Goal: Information Seeking & Learning: Find contact information

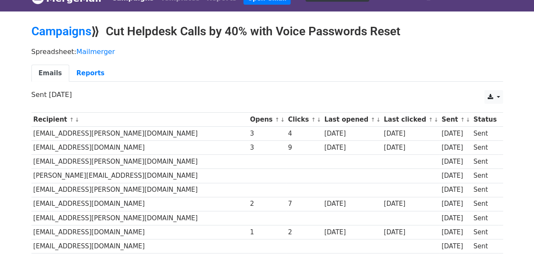
scroll to position [12, 0]
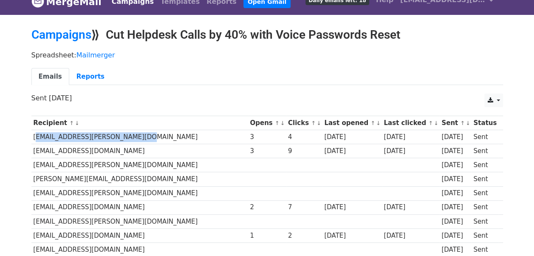
drag, startPoint x: 33, startPoint y: 135, endPoint x: 131, endPoint y: 136, distance: 98.5
click at [131, 136] on td "[EMAIL_ADDRESS][PERSON_NAME][DOMAIN_NAME]" at bounding box center [139, 137] width 217 height 14
copy td "[EMAIL_ADDRESS][PERSON_NAME][DOMAIN_NAME]"
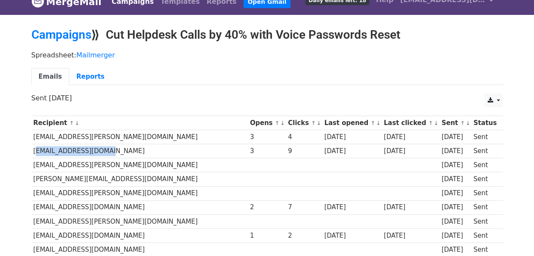
drag, startPoint x: 32, startPoint y: 149, endPoint x: 100, endPoint y: 146, distance: 68.4
click at [100, 146] on td "[EMAIL_ADDRESS][DOMAIN_NAME]" at bounding box center [139, 151] width 217 height 14
copy td "[EMAIL_ADDRESS][DOMAIN_NAME]"
click at [104, 164] on td "[EMAIL_ADDRESS][PERSON_NAME][DOMAIN_NAME]" at bounding box center [139, 165] width 217 height 14
drag, startPoint x: 32, startPoint y: 151, endPoint x: 113, endPoint y: 149, distance: 80.3
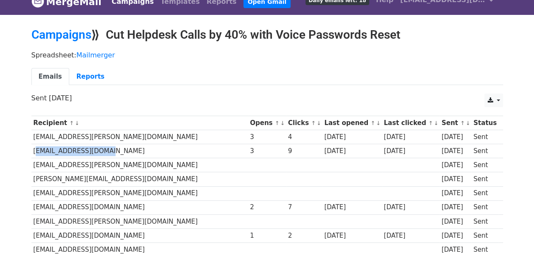
click at [113, 149] on td "[EMAIL_ADDRESS][DOMAIN_NAME]" at bounding box center [139, 151] width 217 height 14
copy td "[EMAIL_ADDRESS][DOMAIN_NAME]"
click at [170, 166] on td "[EMAIL_ADDRESS][PERSON_NAME][DOMAIN_NAME]" at bounding box center [139, 165] width 217 height 14
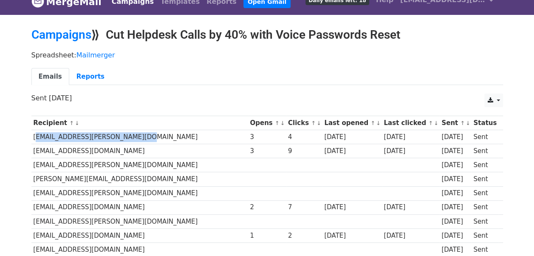
drag, startPoint x: 31, startPoint y: 136, endPoint x: 138, endPoint y: 133, distance: 107.0
click at [138, 133] on td "[EMAIL_ADDRESS][PERSON_NAME][DOMAIN_NAME]" at bounding box center [139, 137] width 217 height 14
copy td "[EMAIL_ADDRESS][PERSON_NAME][DOMAIN_NAME]"
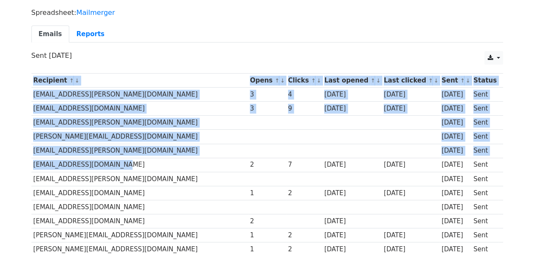
drag, startPoint x: 28, startPoint y: 162, endPoint x: 115, endPoint y: 163, distance: 86.6
click at [115, 163] on div "Recipient ↑ ↓ Opens ↑ ↓ Clicks ↑ ↓ Last opened ↑ ↓ Last clicked ↑ ↓ Sent ↑ ↓ St…" at bounding box center [267, 219] width 484 height 301
drag, startPoint x: 115, startPoint y: 163, endPoint x: 124, endPoint y: 163, distance: 9.4
click at [124, 163] on td "[EMAIL_ADDRESS][DOMAIN_NAME]" at bounding box center [139, 165] width 217 height 14
click at [70, 161] on td "[EMAIL_ADDRESS][DOMAIN_NAME]" at bounding box center [139, 165] width 217 height 14
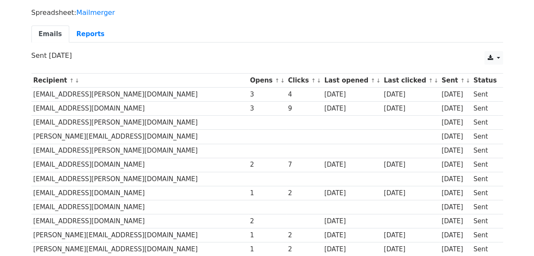
scroll to position [97, 0]
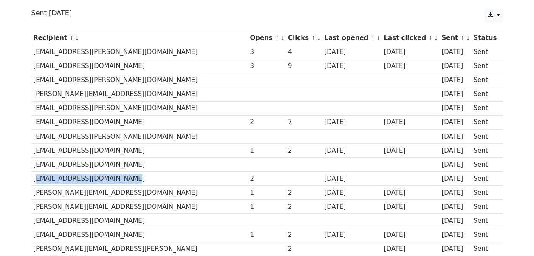
drag, startPoint x: 31, startPoint y: 177, endPoint x: 131, endPoint y: 175, distance: 99.4
click at [131, 175] on td "[EMAIL_ADDRESS][DOMAIN_NAME]" at bounding box center [139, 179] width 217 height 14
copy td "[EMAIL_ADDRESS][DOMAIN_NAME]"
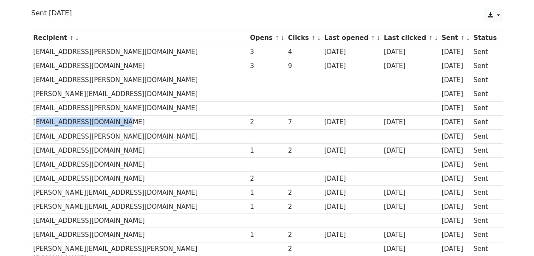
drag, startPoint x: 31, startPoint y: 120, endPoint x: 124, endPoint y: 121, distance: 93.0
click at [124, 121] on td "[EMAIL_ADDRESS][DOMAIN_NAME]" at bounding box center [139, 122] width 217 height 14
copy td "[EMAIL_ADDRESS][DOMAIN_NAME]"
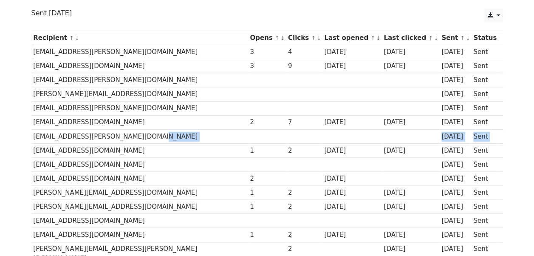
drag, startPoint x: 33, startPoint y: 146, endPoint x: 129, endPoint y: 140, distance: 95.8
click at [129, 140] on tbody "Recipient ↑ ↓ Opens ↑ ↓ Clicks ↑ ↓ Last opened ↑ ↓ Last clicked ↑ ↓ Sent ↑ ↓ St…" at bounding box center [266, 176] width 471 height 290
click at [28, 155] on div "Recipient ↑ ↓ Opens ↑ ↓ Clicks ↑ ↓ Last opened ↑ ↓ Last clicked ↑ ↓ Sent ↑ ↓ St…" at bounding box center [267, 176] width 484 height 301
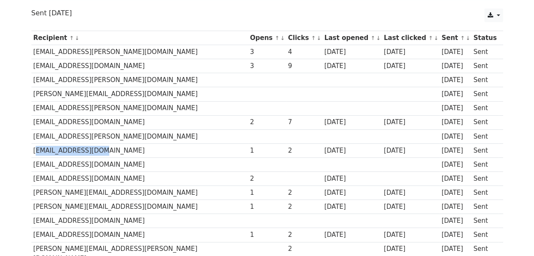
drag, startPoint x: 31, startPoint y: 148, endPoint x: 93, endPoint y: 148, distance: 61.6
click at [93, 148] on td "[EMAIL_ADDRESS][DOMAIN_NAME]" at bounding box center [139, 150] width 217 height 14
copy td "[EMAIL_ADDRESS][DOMAIN_NAME]"
click at [28, 68] on div "Recipient ↑ ↓ Opens ↑ ↓ Clicks ↑ ↓ Last opened ↑ ↓ Last clicked ↑ ↓ Sent ↑ ↓ St…" at bounding box center [267, 176] width 484 height 301
drag, startPoint x: 31, startPoint y: 63, endPoint x: 114, endPoint y: 65, distance: 82.8
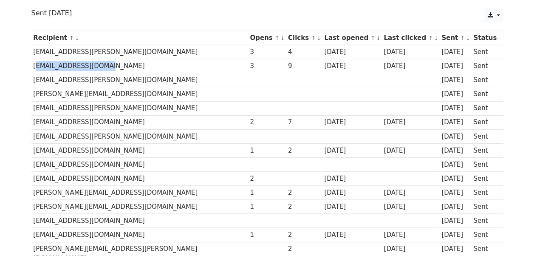
click at [114, 65] on td "[EMAIL_ADDRESS][DOMAIN_NAME]" at bounding box center [139, 66] width 217 height 14
copy td "[EMAIL_ADDRESS][DOMAIN_NAME]"
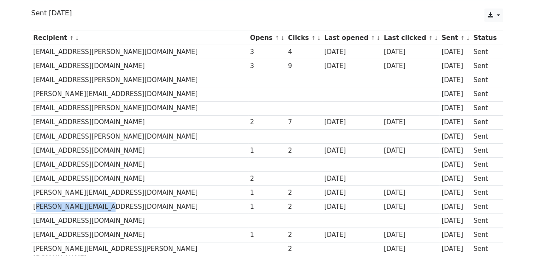
drag, startPoint x: 31, startPoint y: 203, endPoint x: 102, endPoint y: 203, distance: 70.5
click at [102, 203] on td "[PERSON_NAME][EMAIL_ADDRESS][DOMAIN_NAME]" at bounding box center [139, 207] width 217 height 14
click at [157, 217] on td "[EMAIL_ADDRESS][DOMAIN_NAME]" at bounding box center [139, 221] width 217 height 14
drag, startPoint x: 32, startPoint y: 204, endPoint x: 111, endPoint y: 200, distance: 79.5
click at [111, 200] on td "[PERSON_NAME][EMAIL_ADDRESS][DOMAIN_NAME]" at bounding box center [139, 207] width 217 height 14
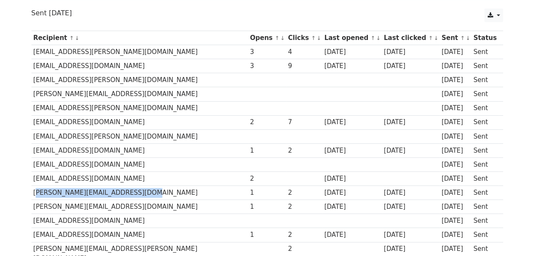
drag, startPoint x: 32, startPoint y: 189, endPoint x: 144, endPoint y: 188, distance: 112.1
click at [144, 188] on td "[PERSON_NAME][EMAIL_ADDRESS][DOMAIN_NAME]" at bounding box center [139, 193] width 217 height 14
